Goal: Task Accomplishment & Management: Use online tool/utility

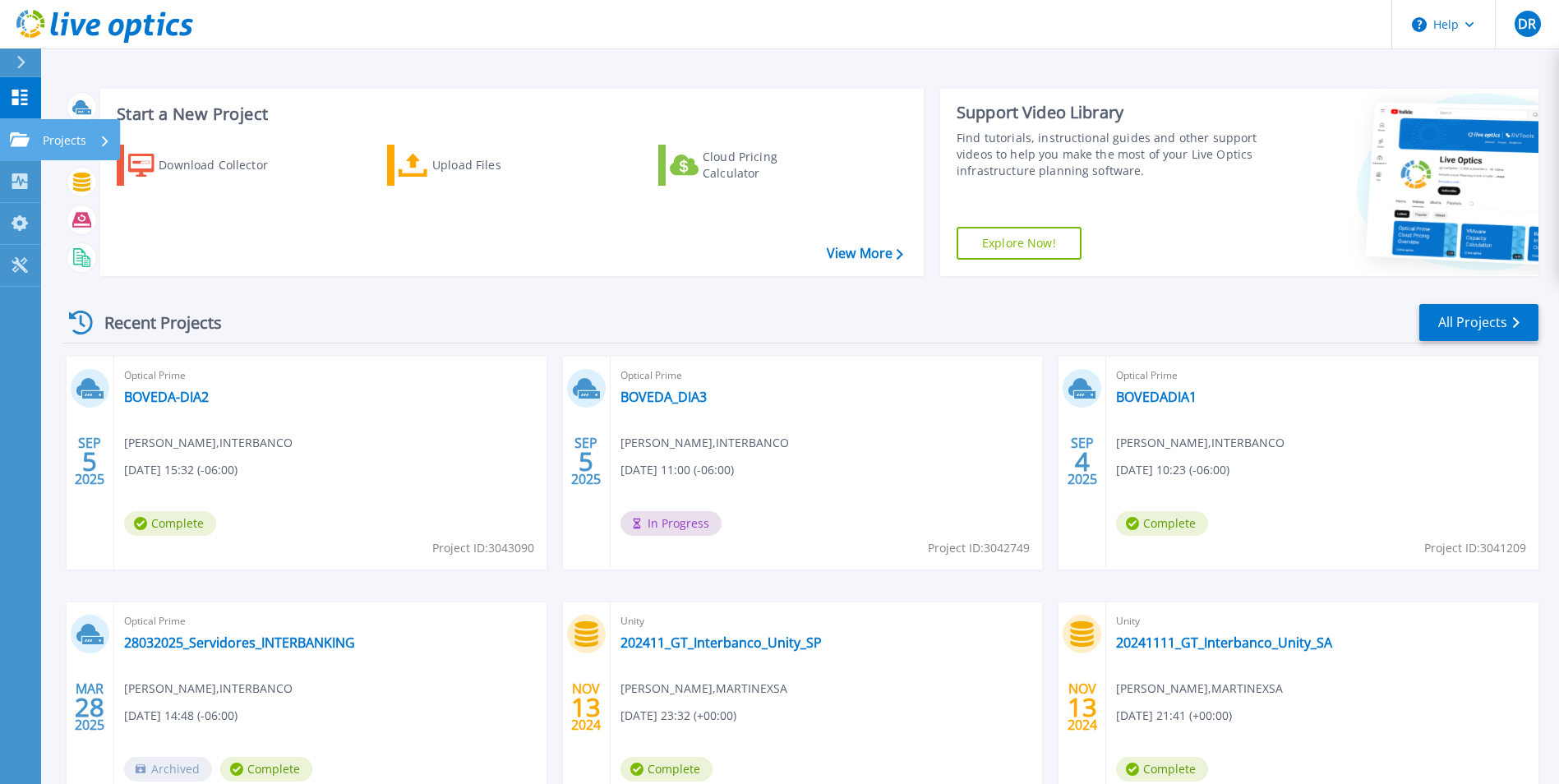
click at [69, 137] on p "Projects" at bounding box center [65, 140] width 44 height 43
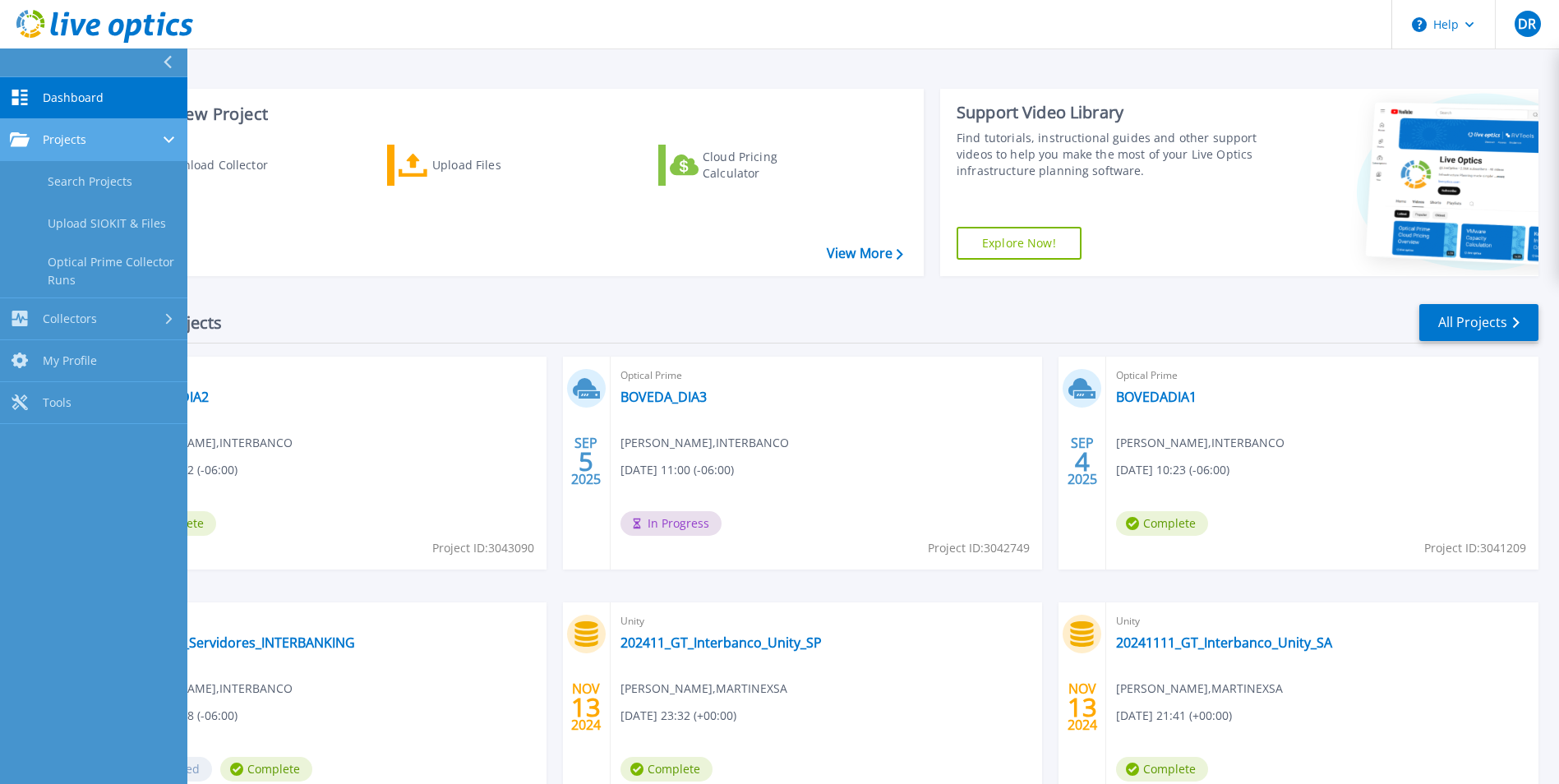
click at [69, 137] on span "Projects" at bounding box center [65, 140] width 44 height 15
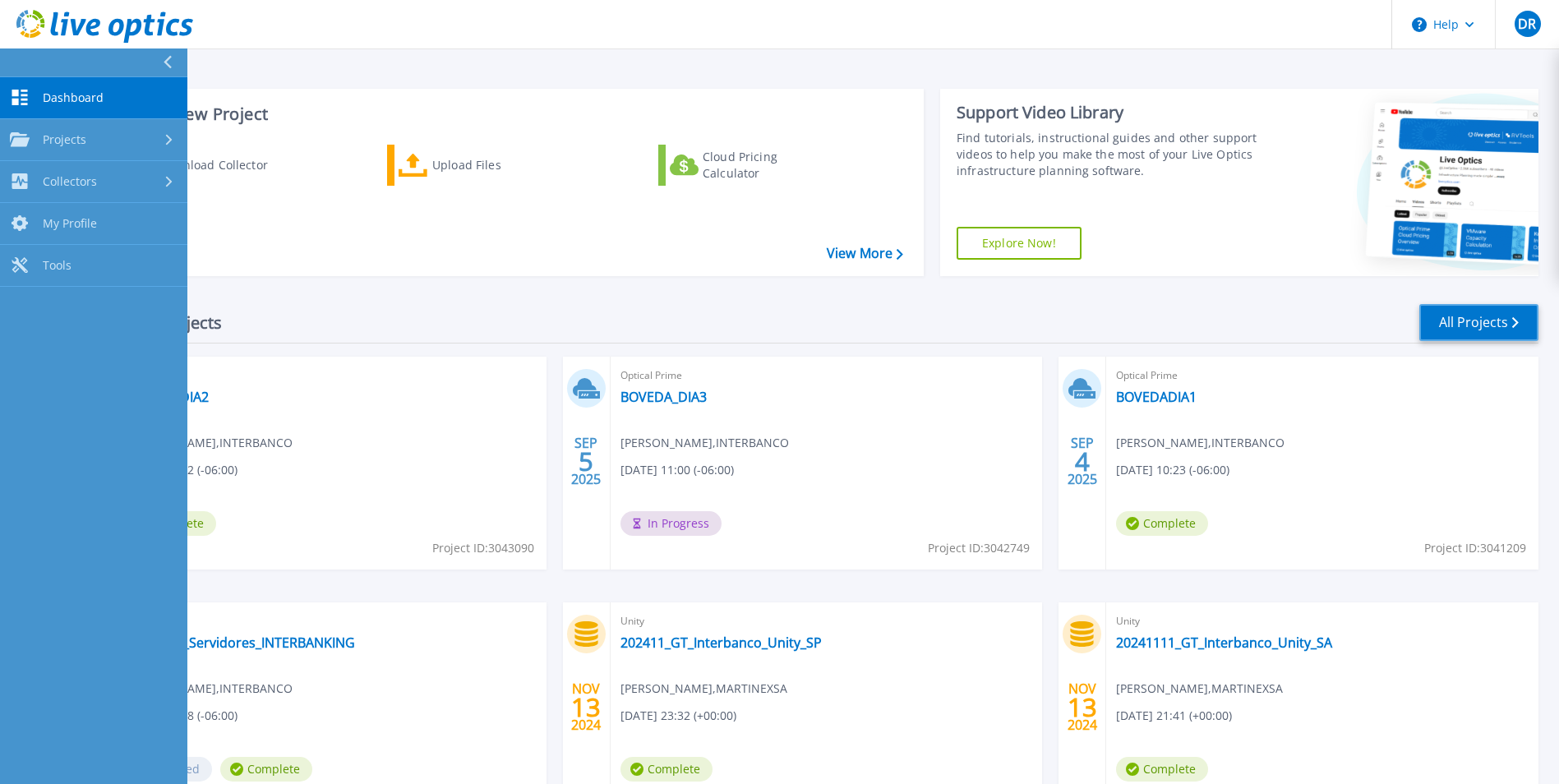
click at [1460, 313] on link "All Projects" at bounding box center [1479, 322] width 120 height 37
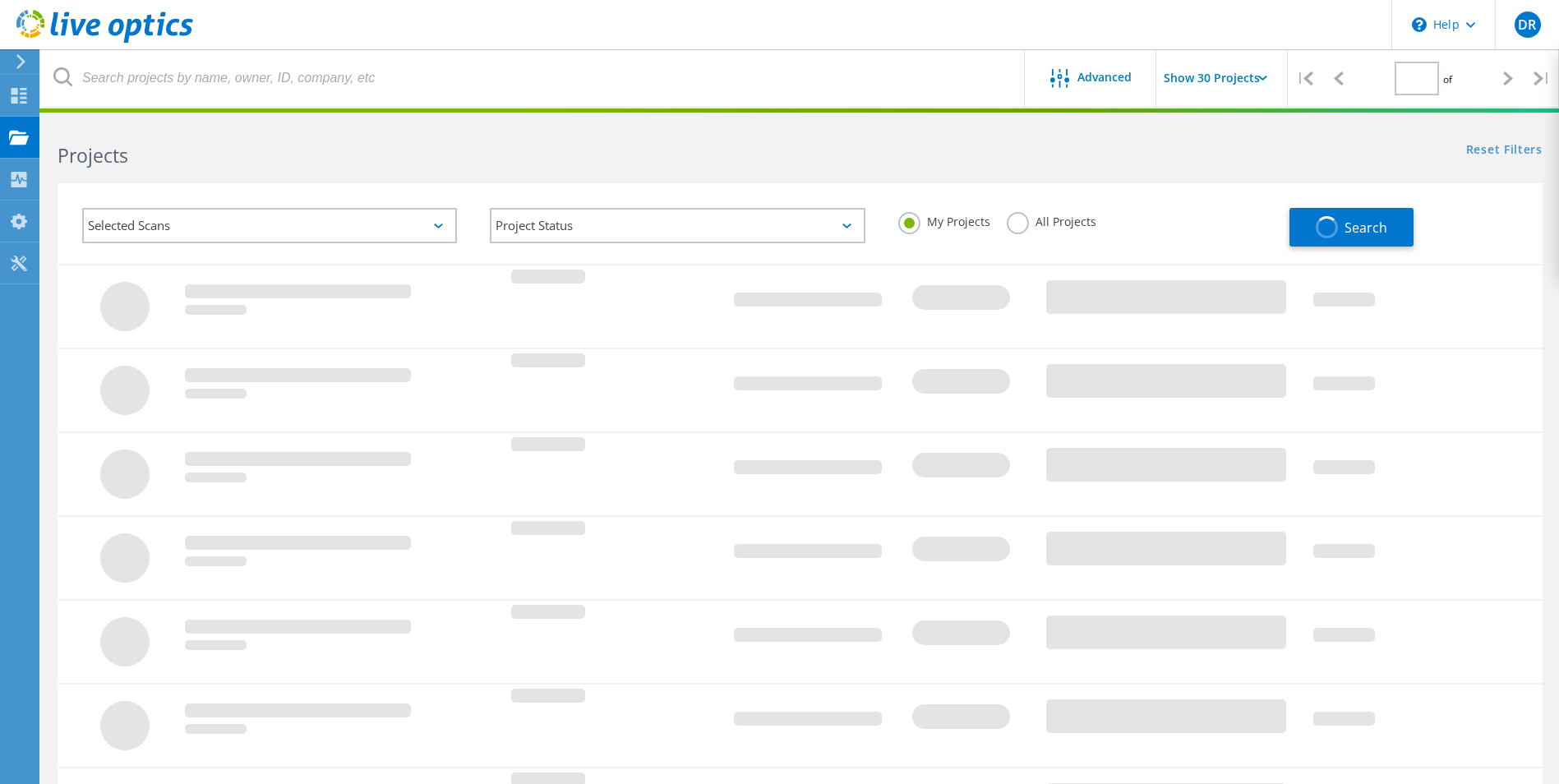
type input "1"
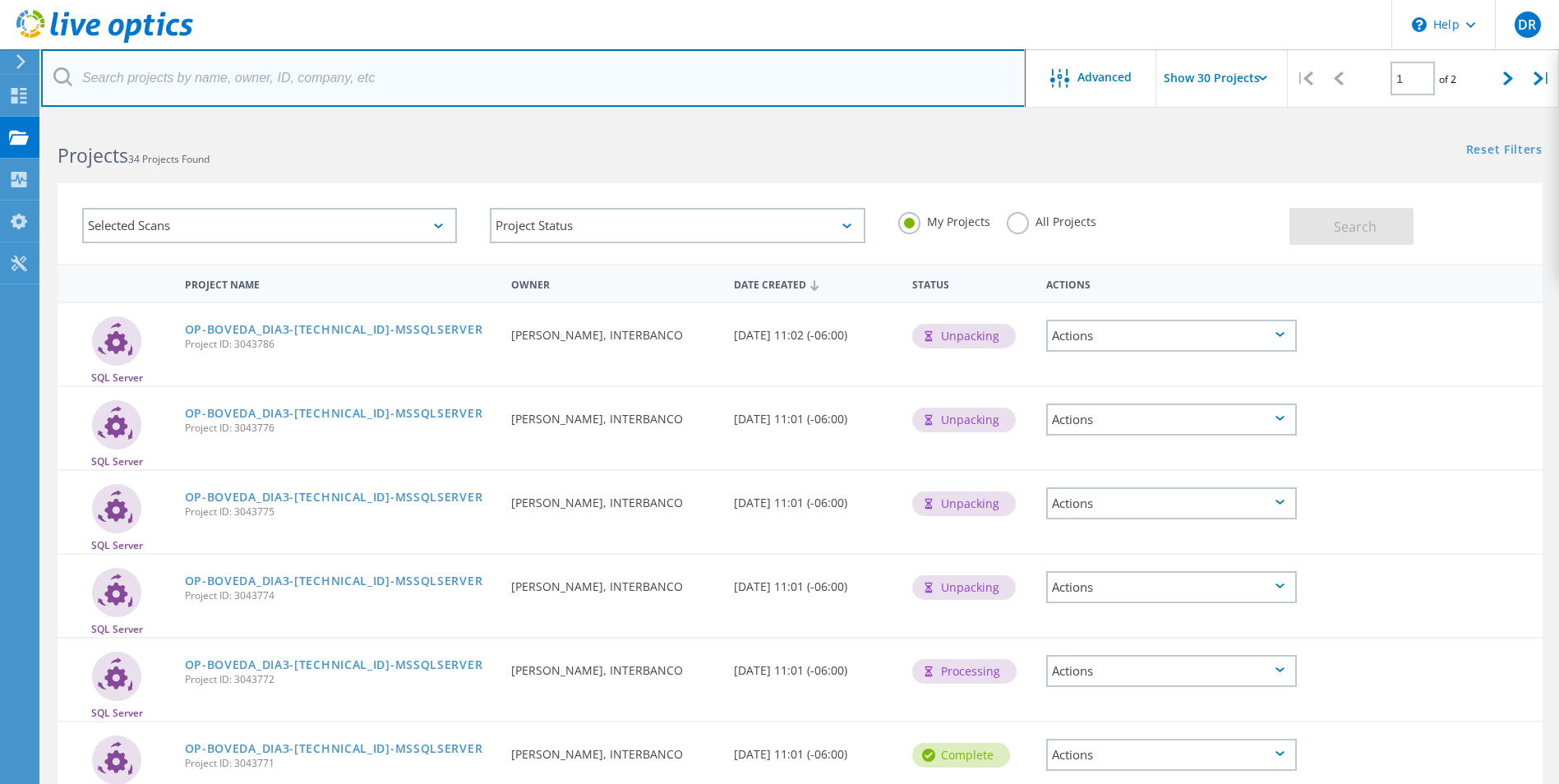
click at [678, 64] on input "text" at bounding box center [533, 78] width 984 height 58
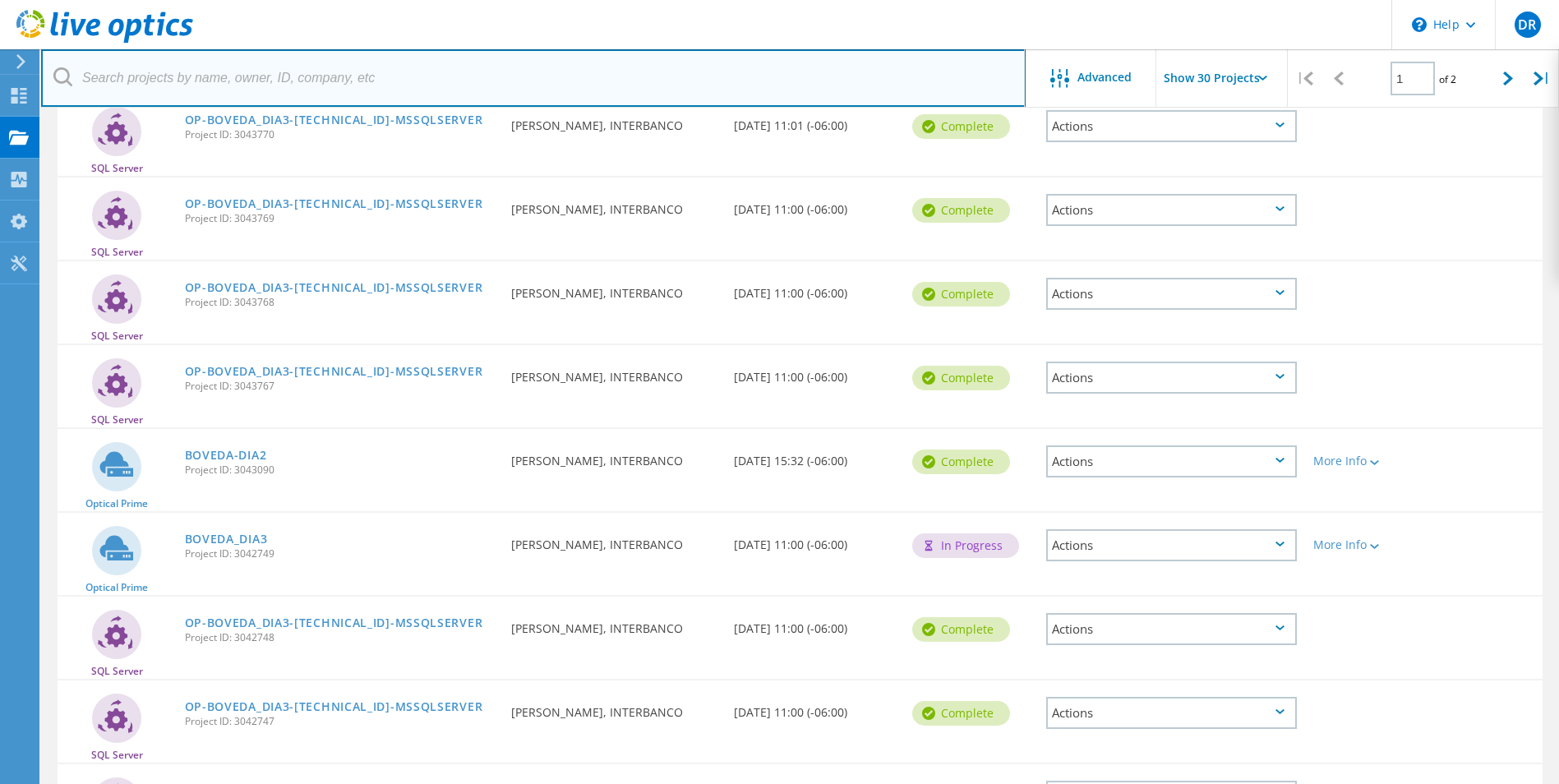
scroll to position [740, 0]
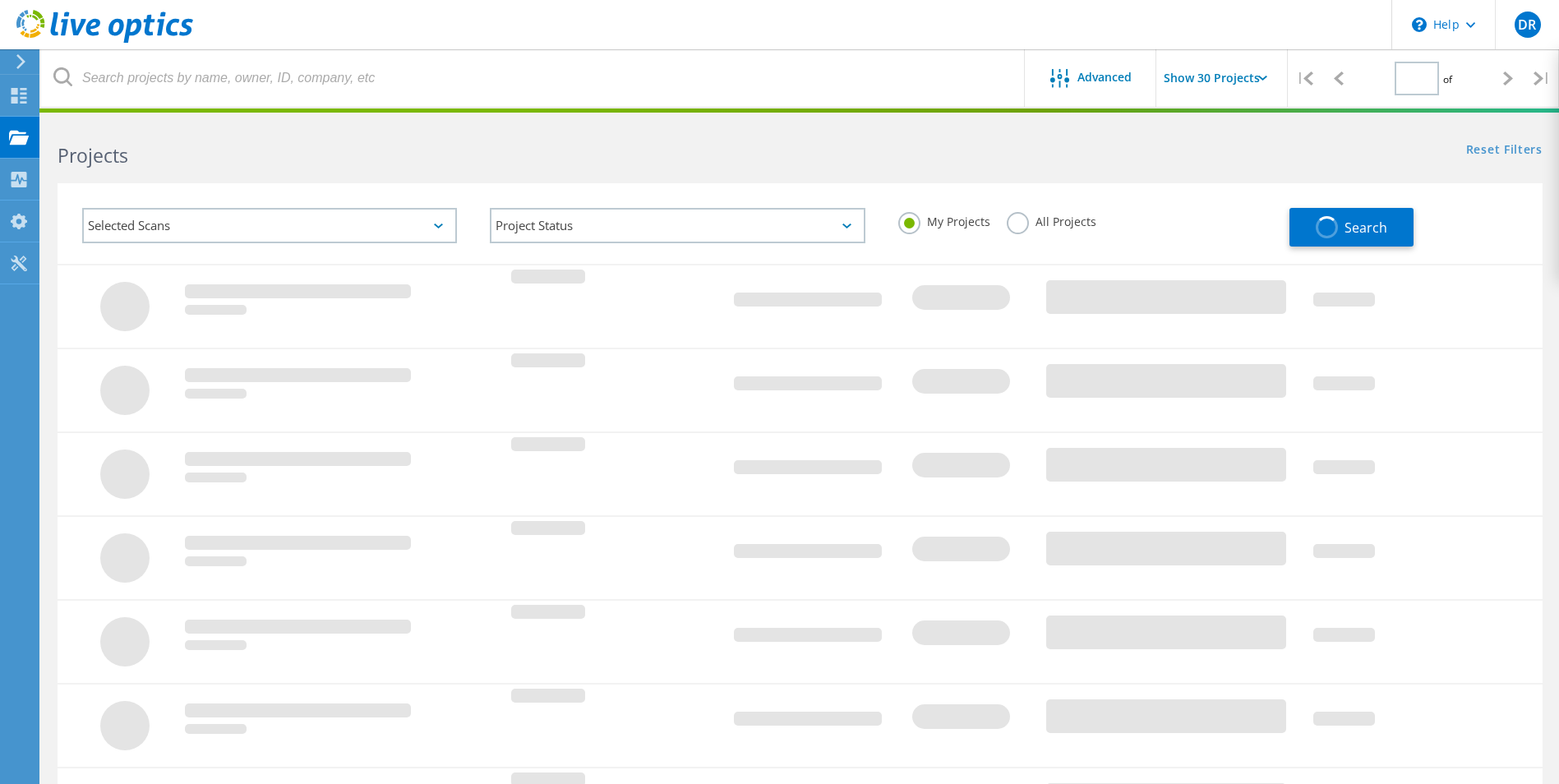
scroll to position [384, 0]
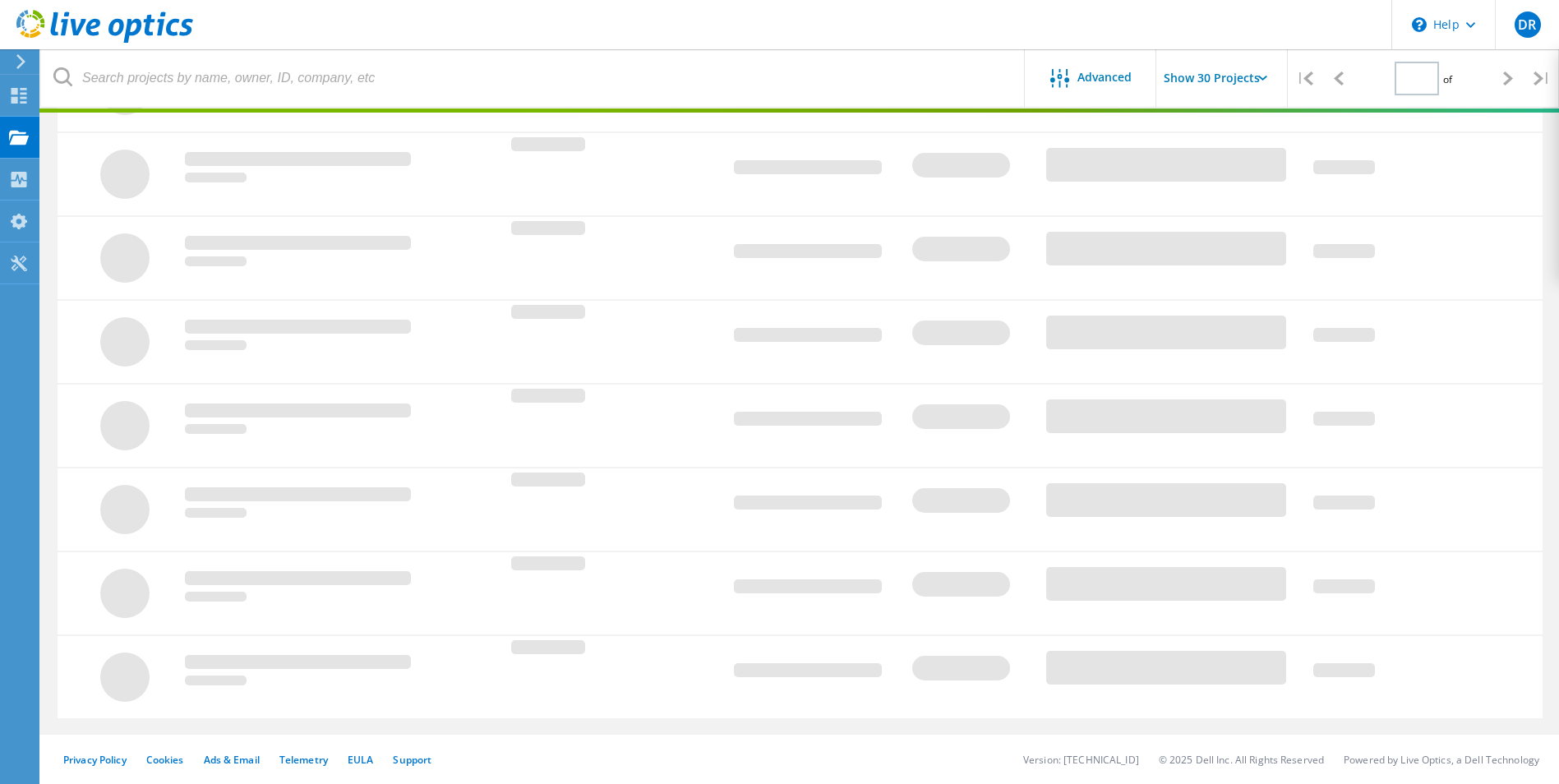
type input "1"
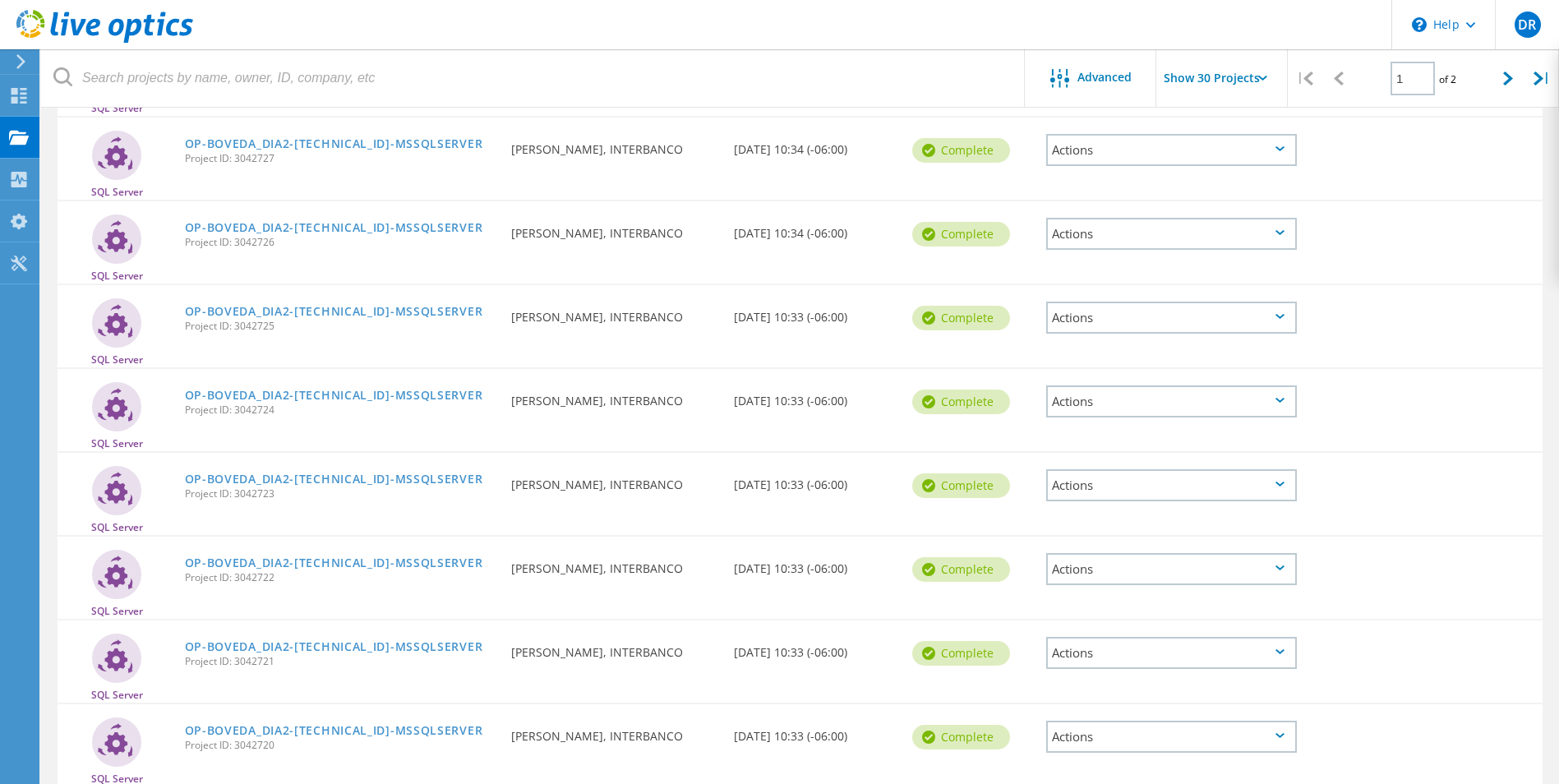
scroll to position [2096, 0]
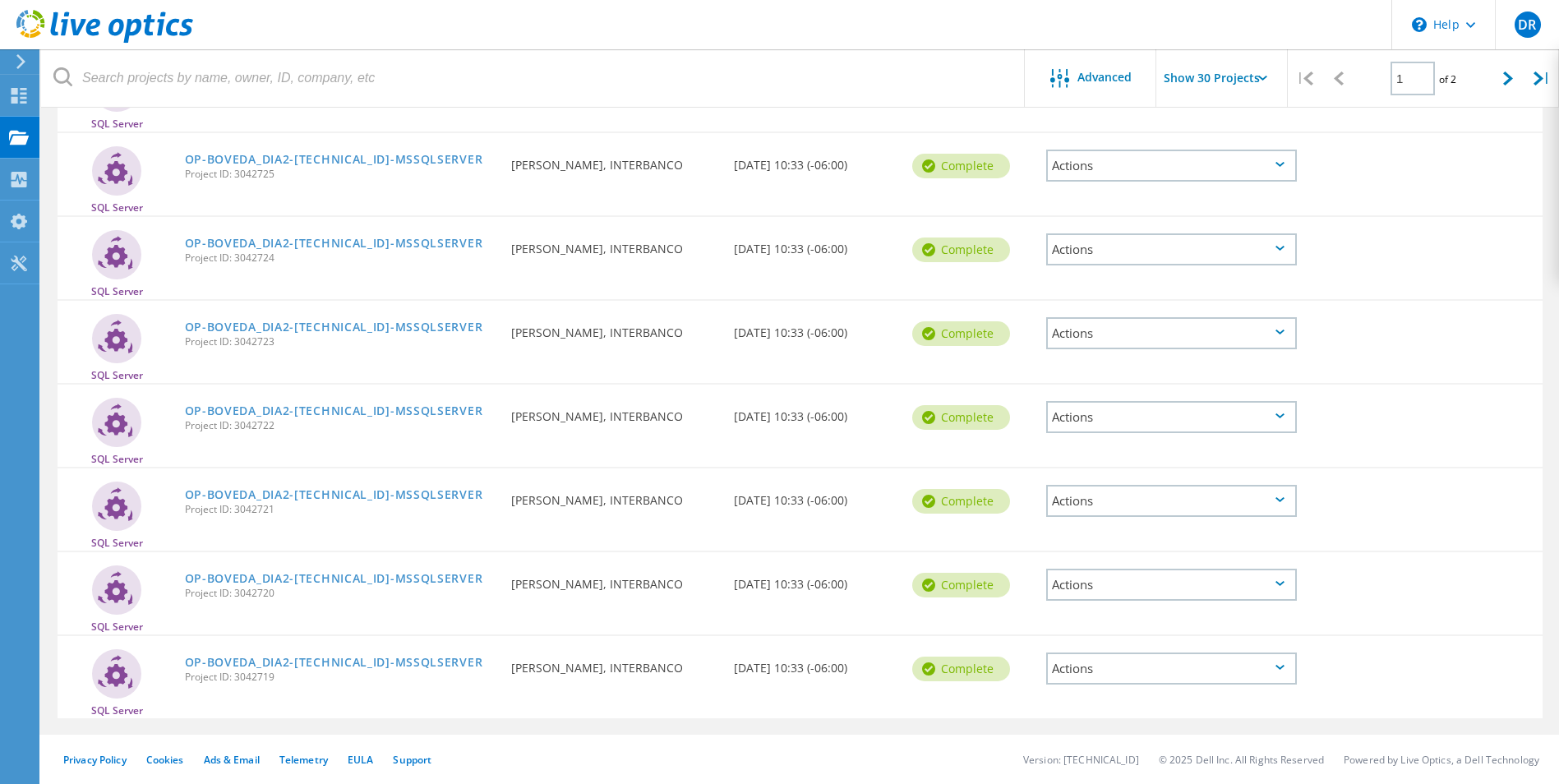
click at [1250, 79] on input "Show 30 Projects" at bounding box center [1238, 78] width 164 height 58
click at [1248, 201] on div "Show 40 Projects" at bounding box center [1238, 202] width 162 height 27
type input "Show 40 Projects"
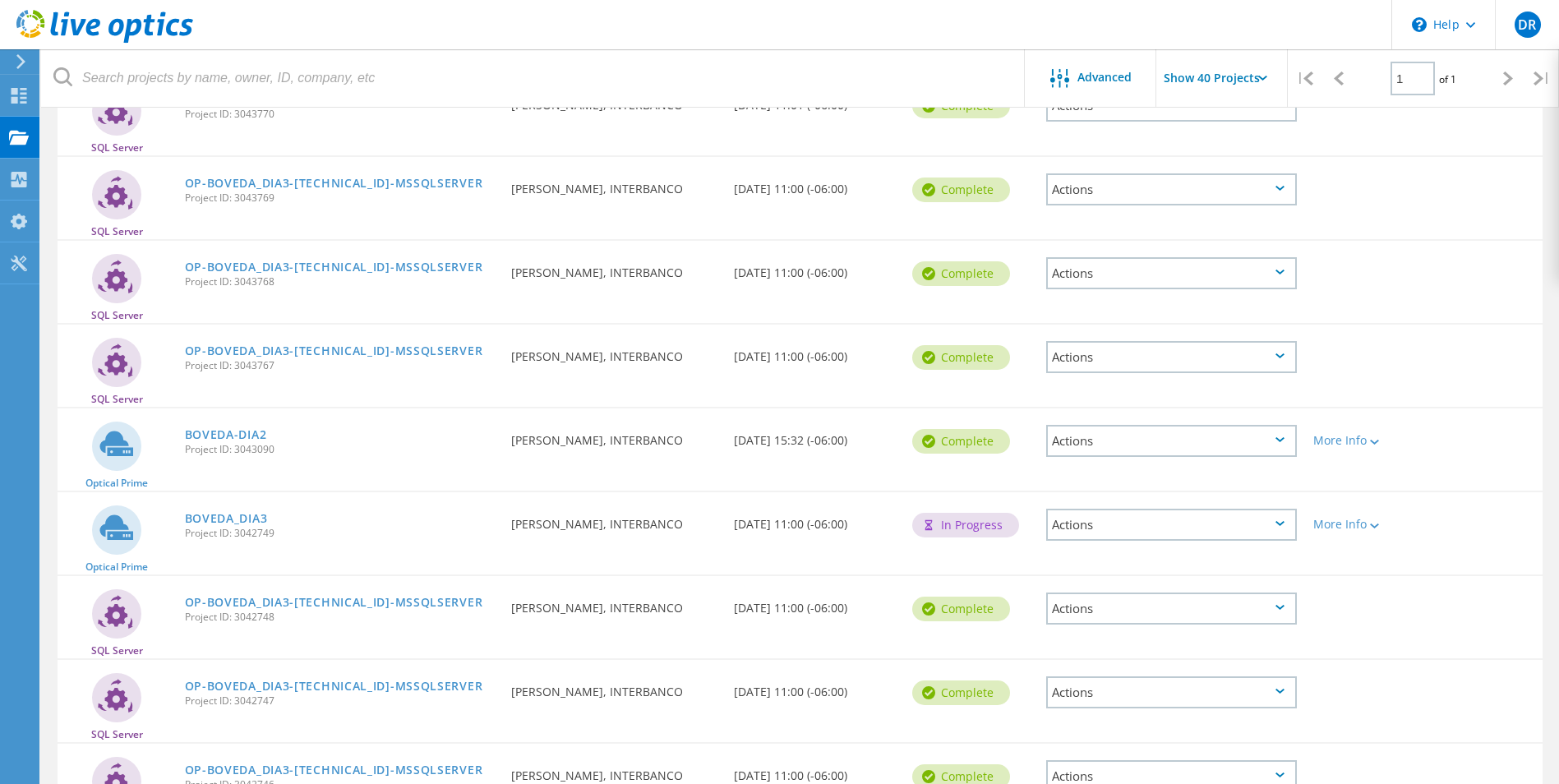
scroll to position [707, 0]
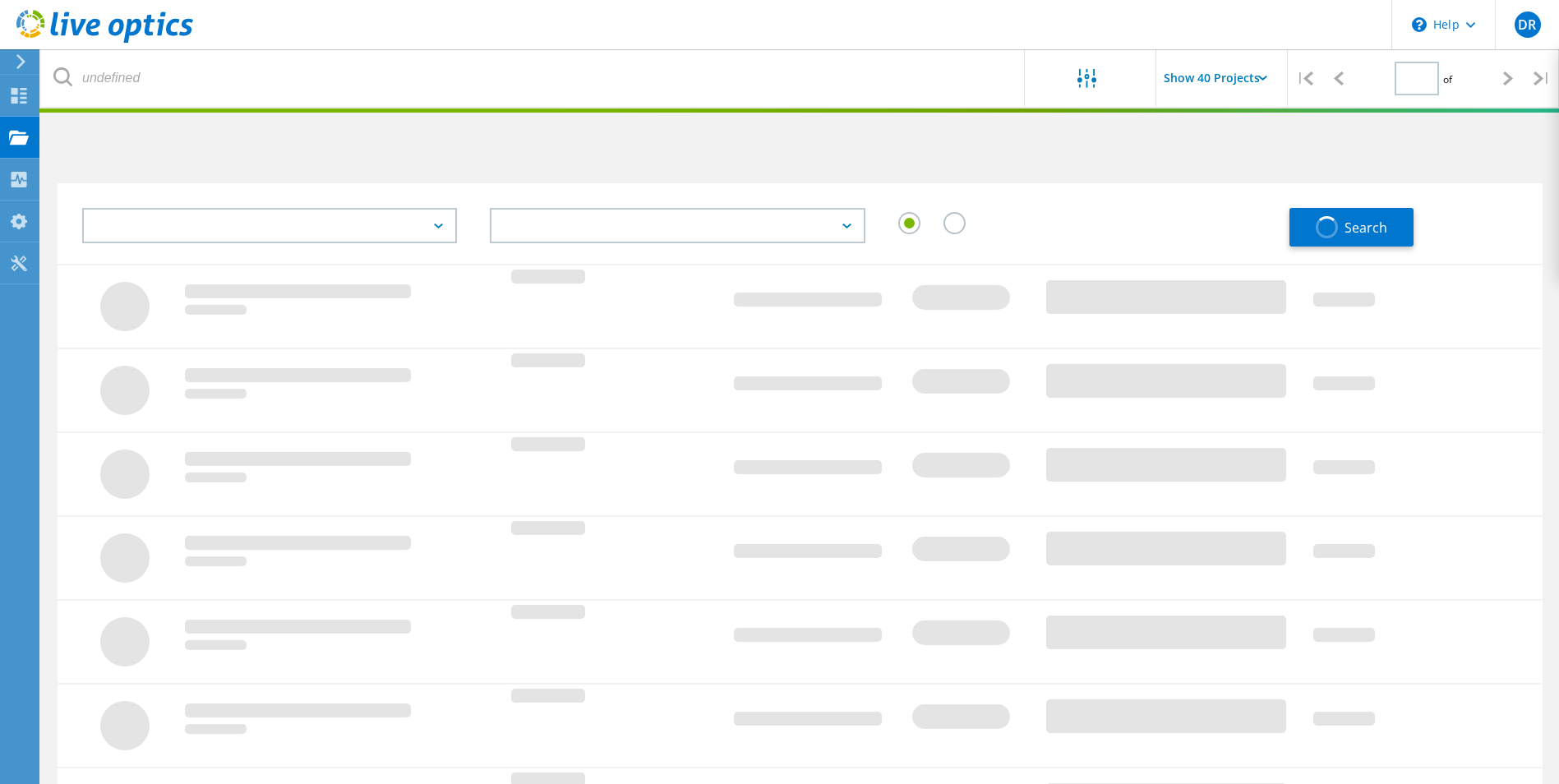
scroll to position [384, 0]
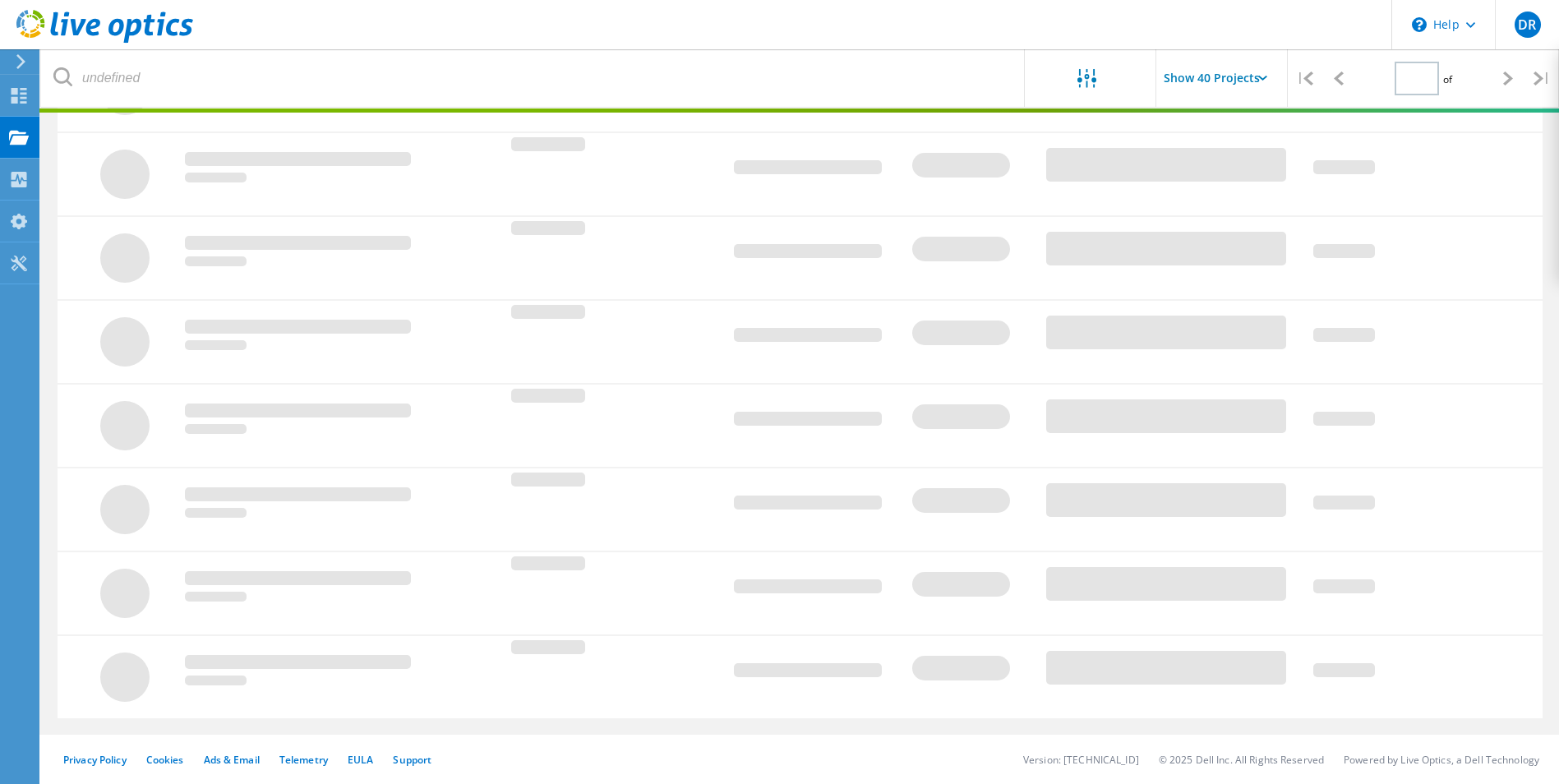
type input "1"
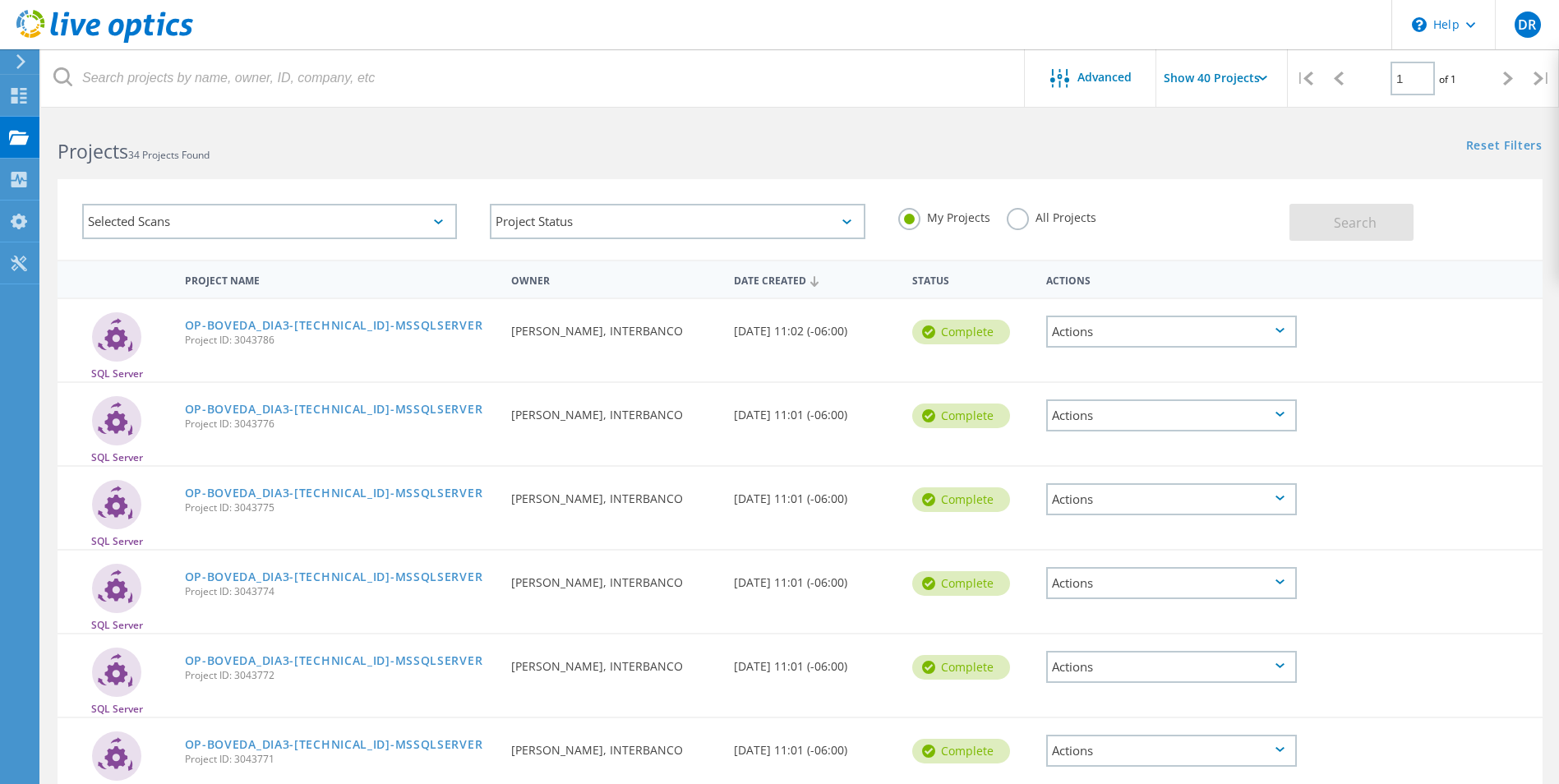
scroll to position [0, 0]
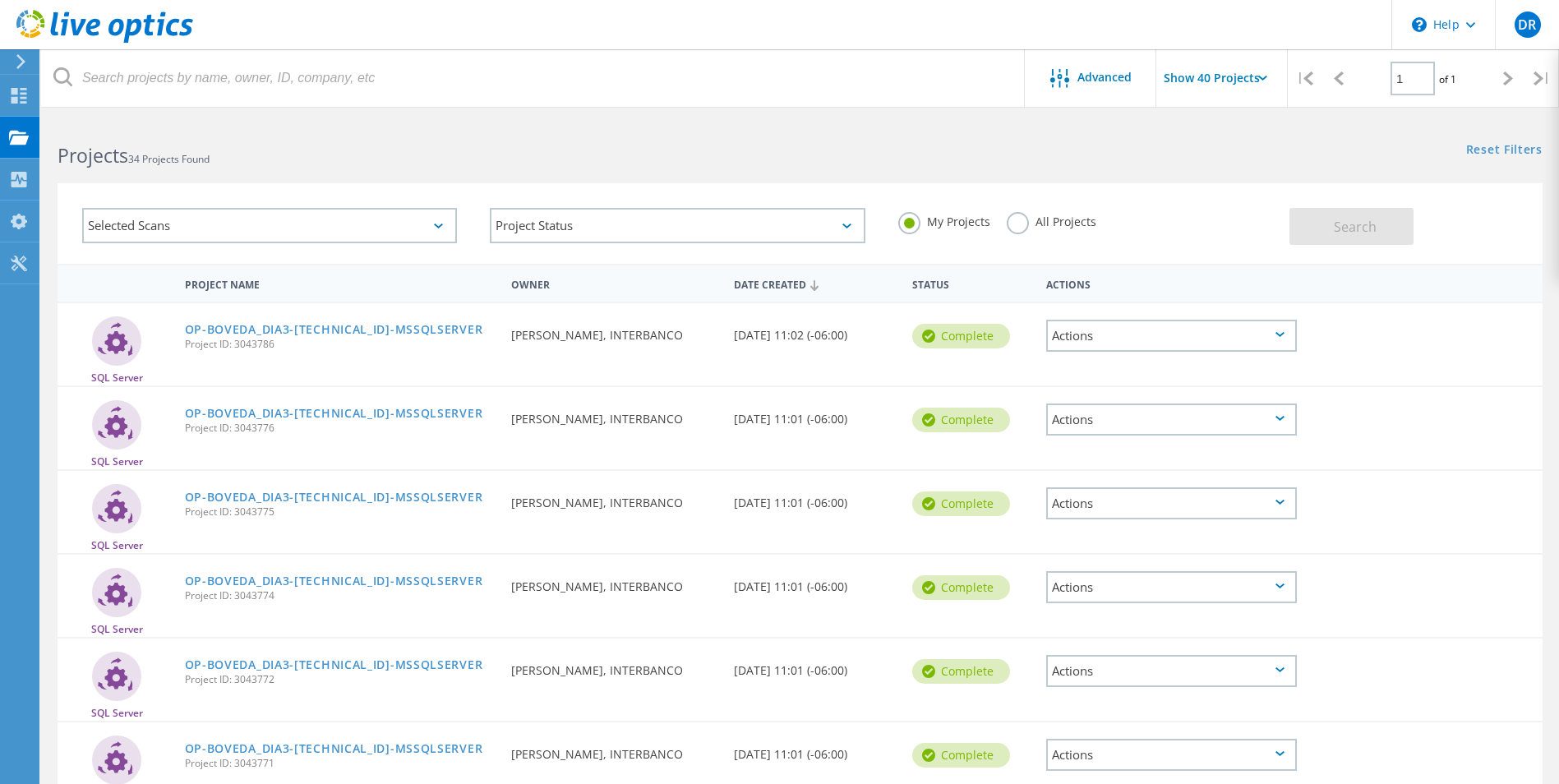
click at [441, 222] on div "Selected Scans" at bounding box center [269, 225] width 374 height 35
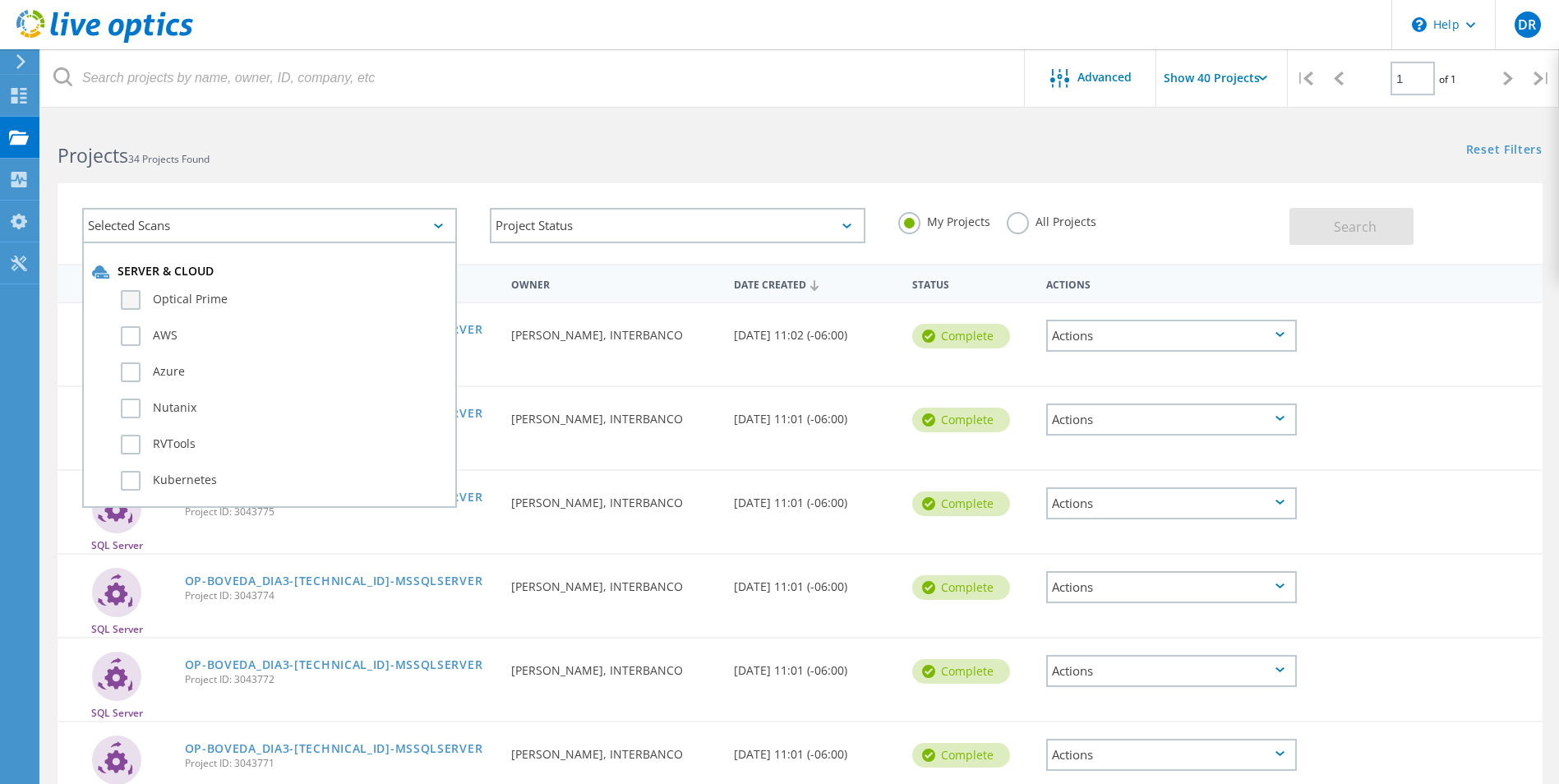
click at [134, 299] on label "Optical Prime" at bounding box center [284, 299] width 326 height 20
click at [0, 0] on input "Optical Prime" at bounding box center [0, 0] width 0 height 0
click at [1340, 233] on span "Search" at bounding box center [1355, 227] width 43 height 18
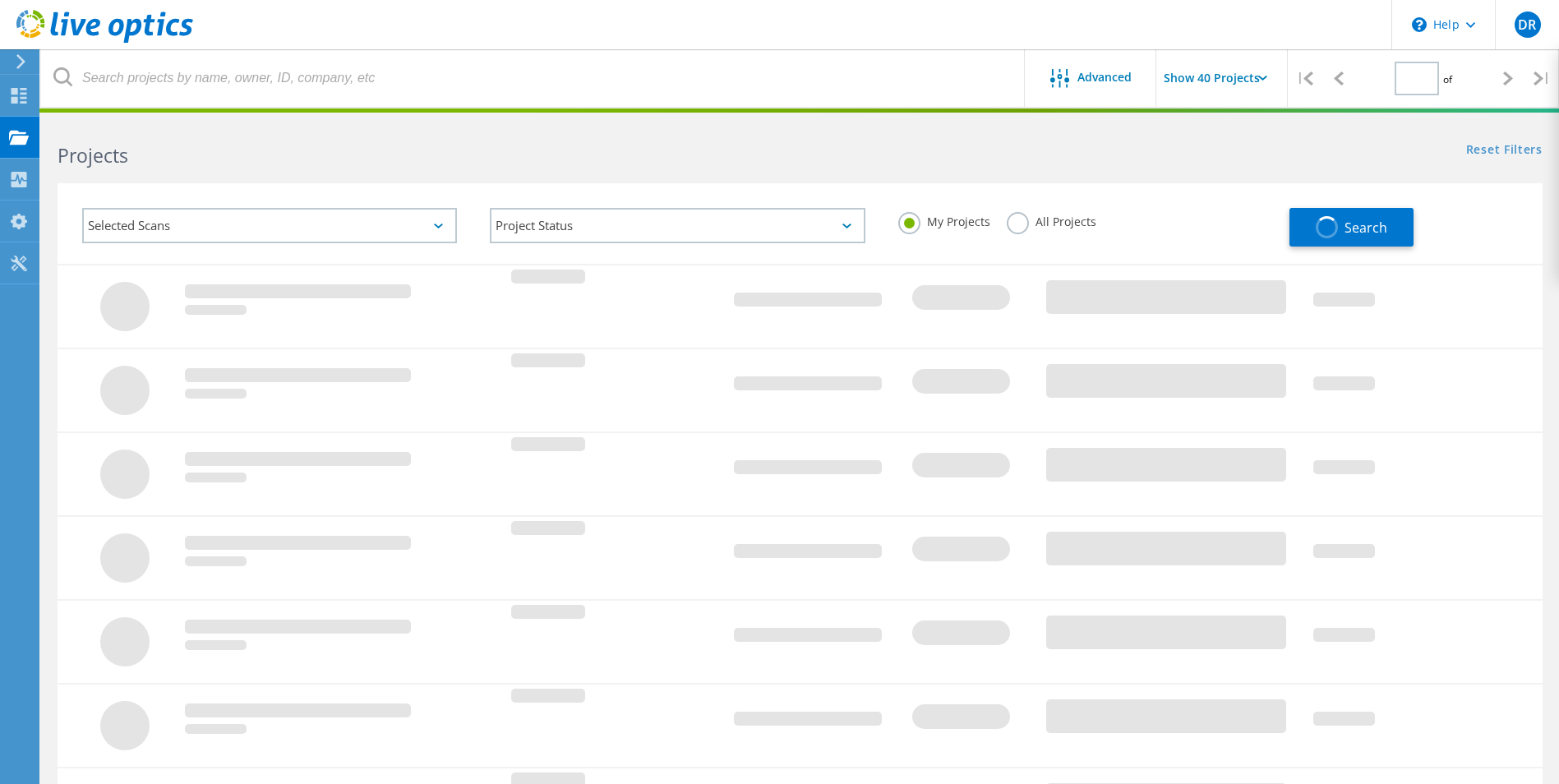
type input "1"
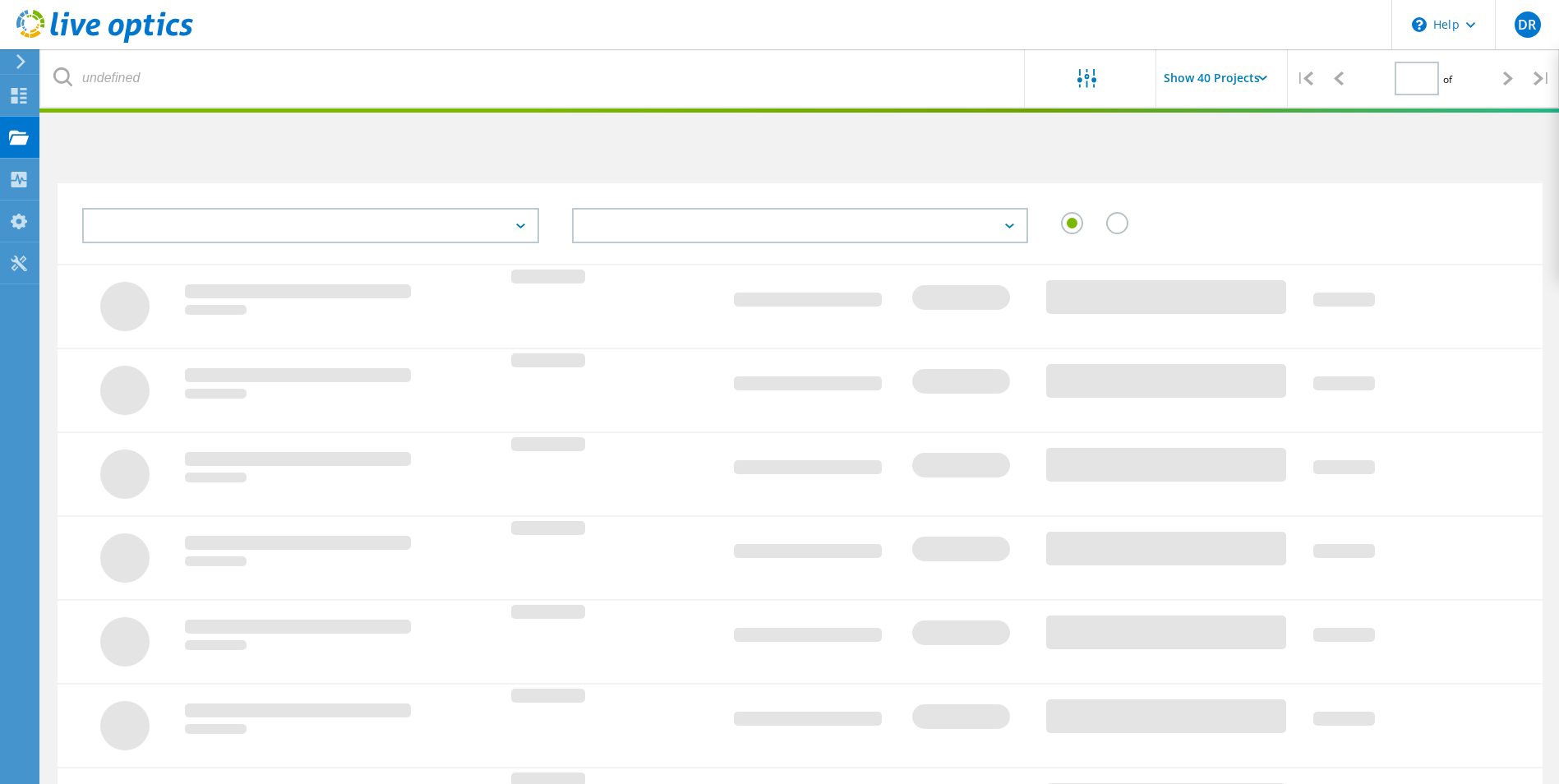
type input "1"
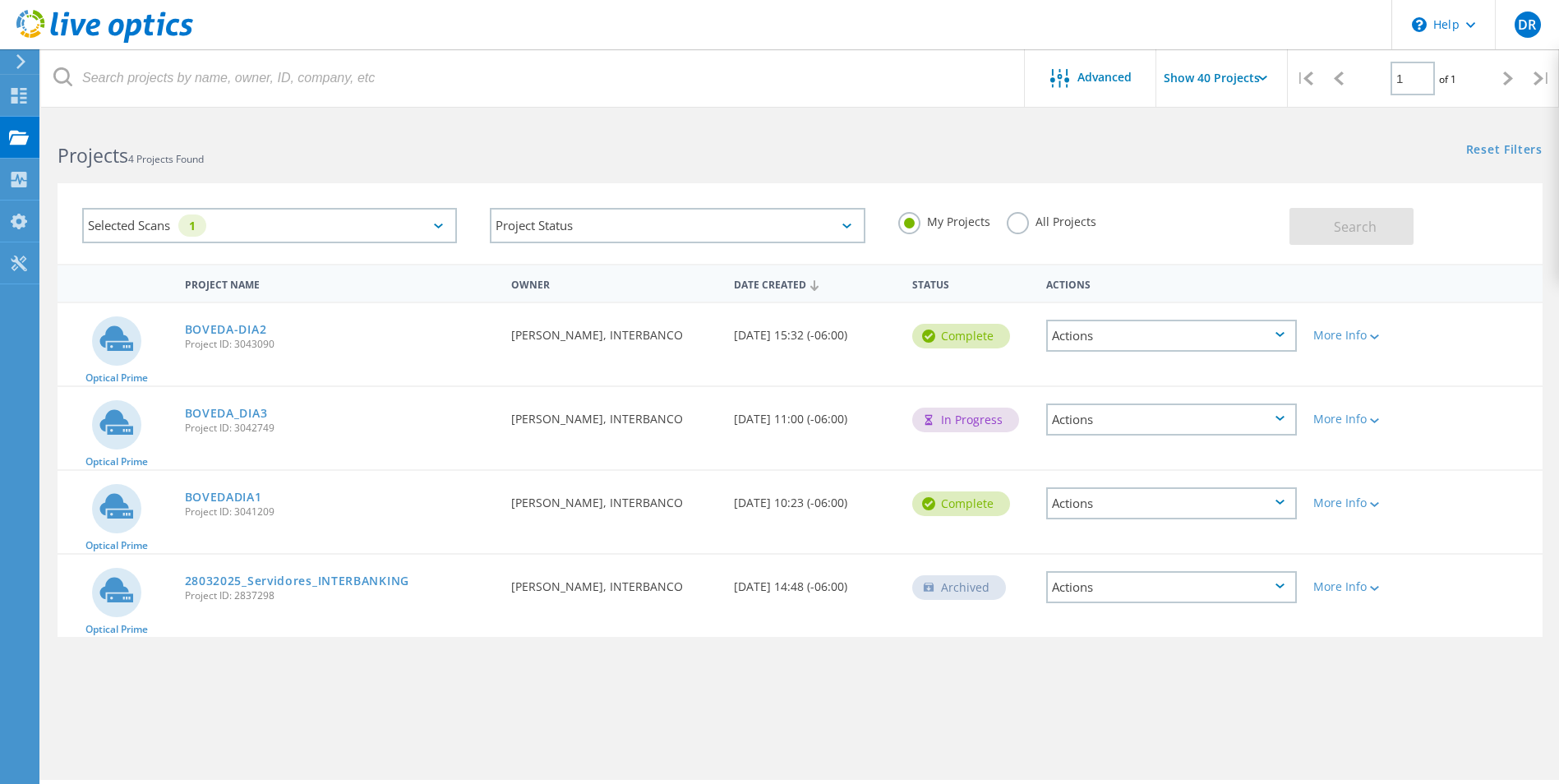
click at [817, 126] on div "Reset Filters Show Filters" at bounding box center [1178, 134] width 758 height 31
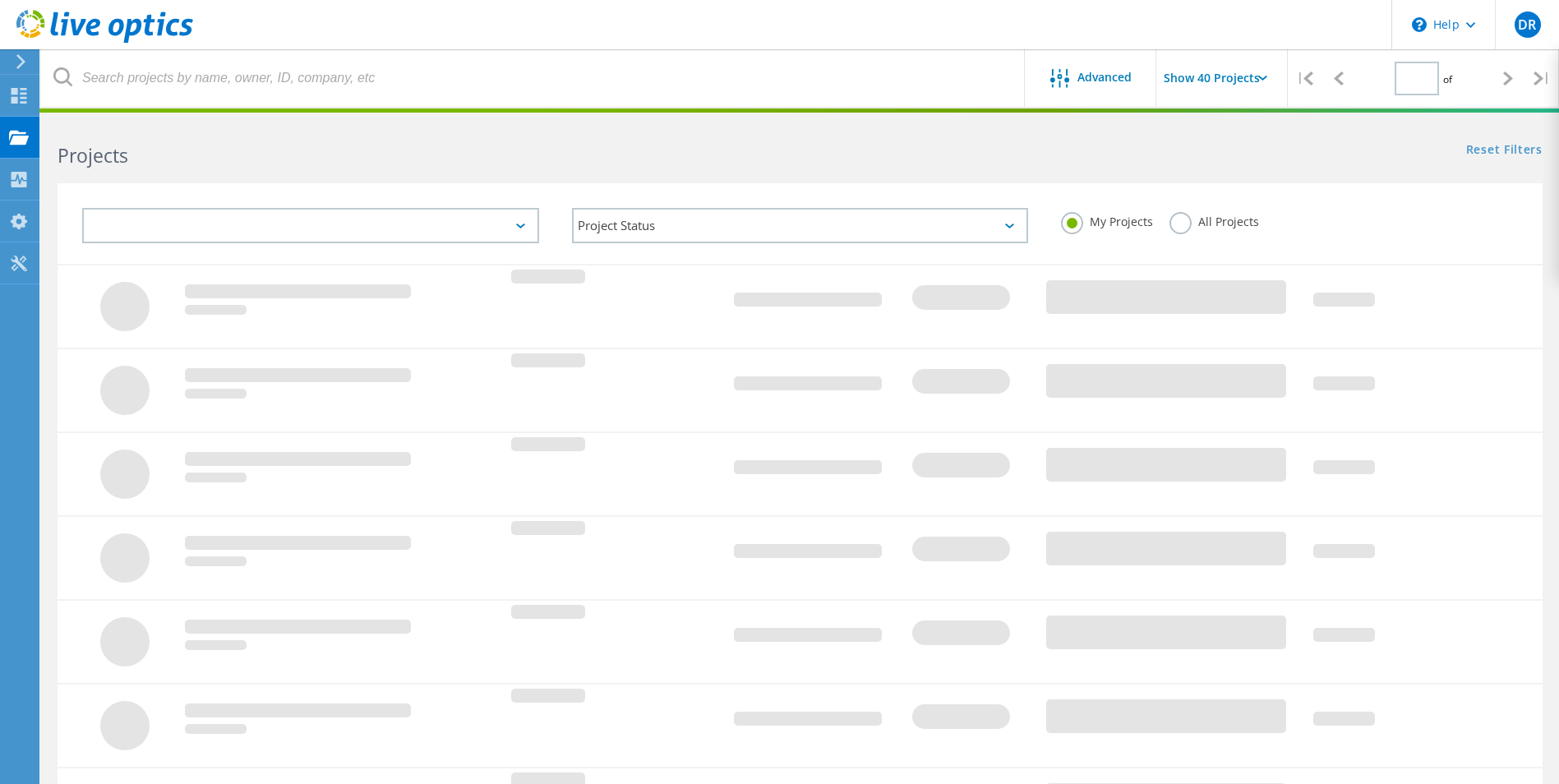
type input "1"
